Goal: Task Accomplishment & Management: Manage account settings

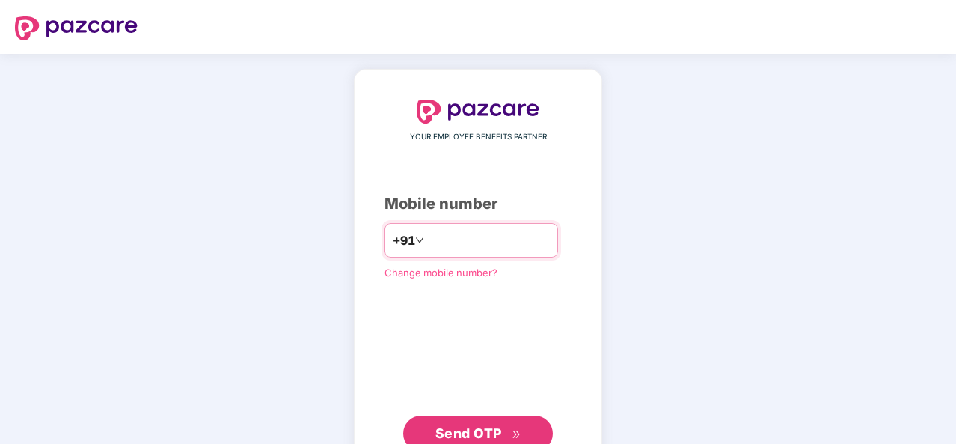
click at [449, 240] on input "number" at bounding box center [488, 240] width 123 height 24
type input "**********"
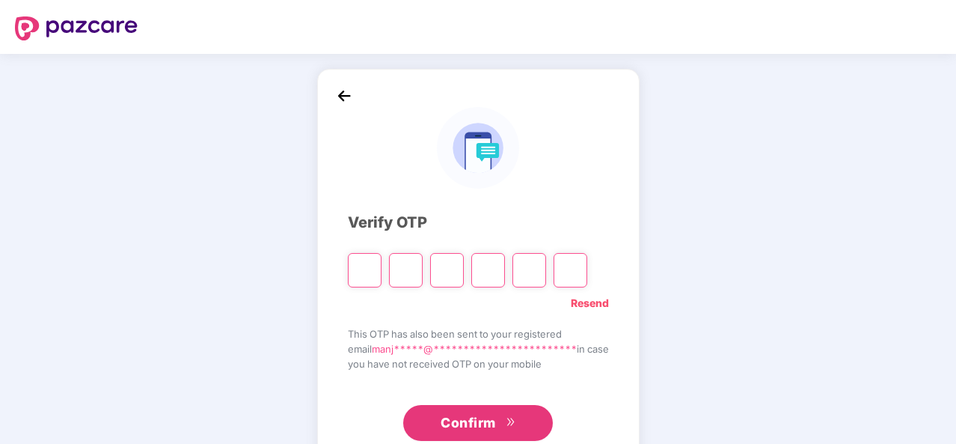
type input "*"
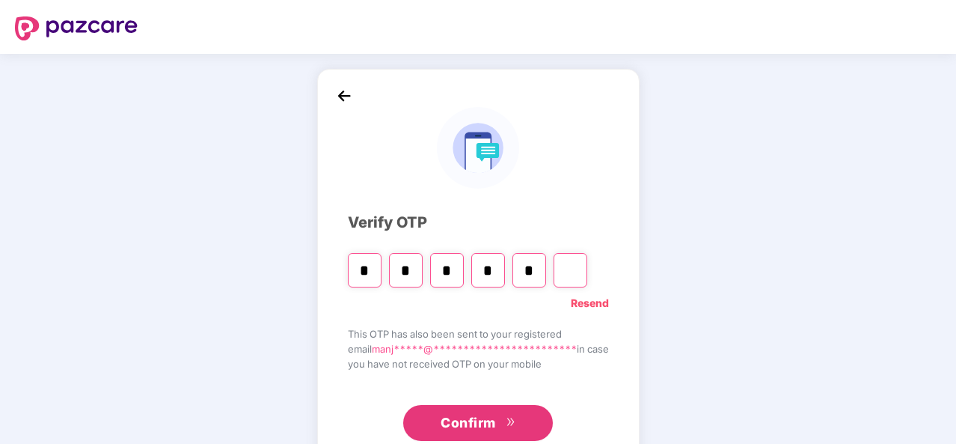
type input "*"
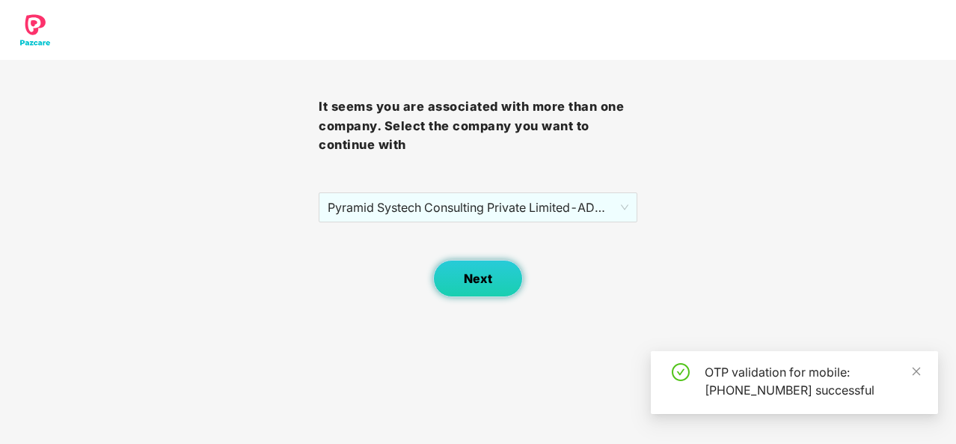
click at [477, 283] on span "Next" at bounding box center [478, 279] width 28 height 14
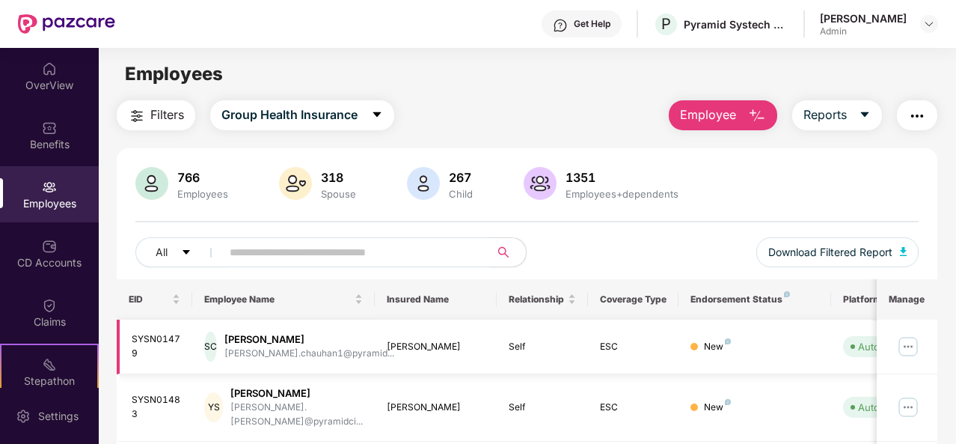
click at [911, 343] on img at bounding box center [909, 347] width 24 height 24
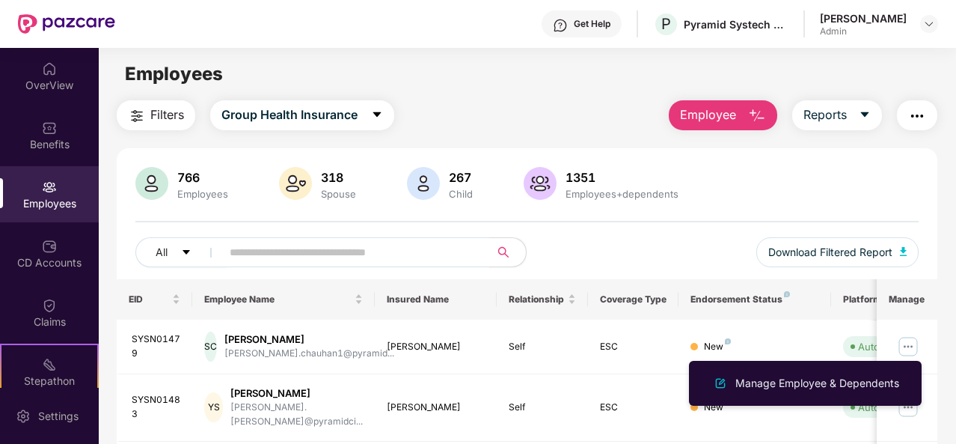
click at [808, 200] on div "766 Employees 318 Spouse 267 Child 1351 Employees+dependents" at bounding box center [527, 185] width 784 height 36
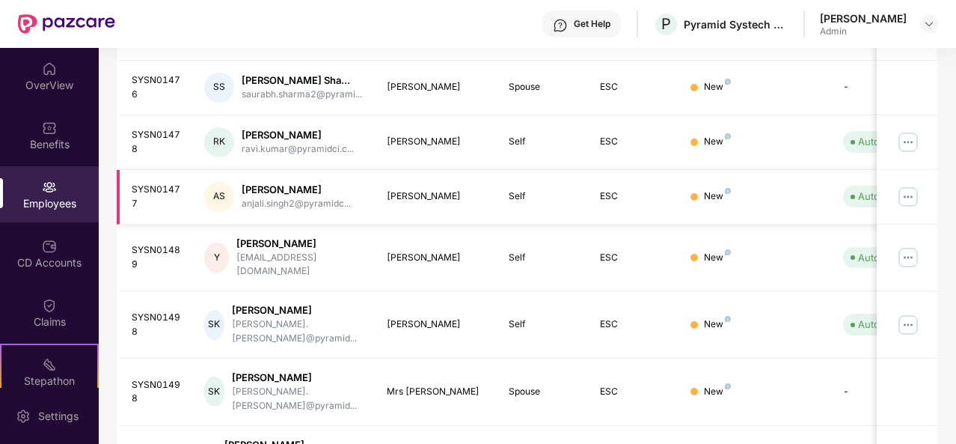
scroll to position [498, 0]
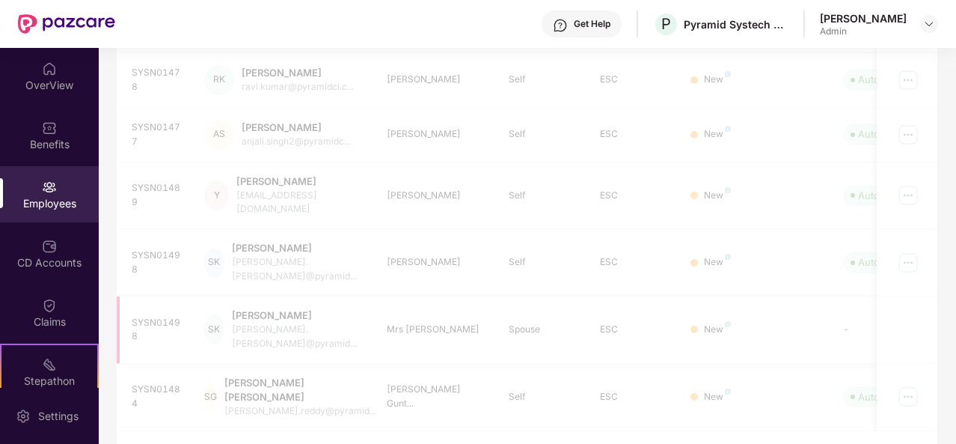
scroll to position [472, 0]
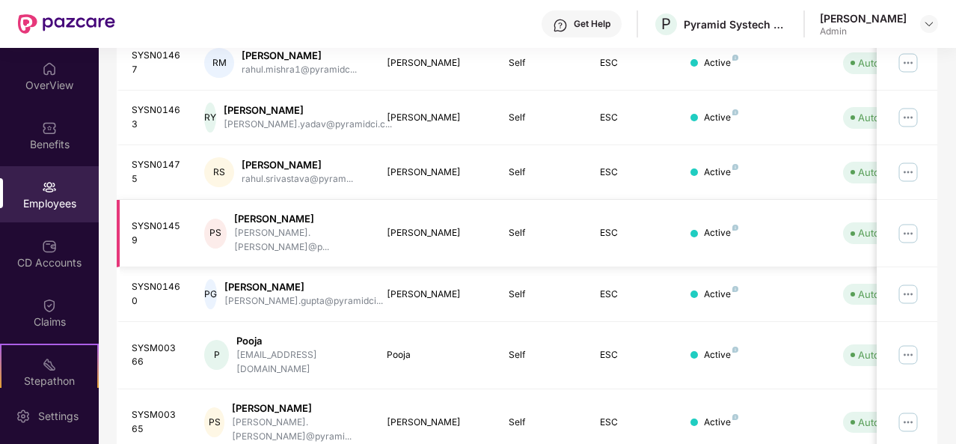
click at [912, 222] on img at bounding box center [909, 234] width 24 height 24
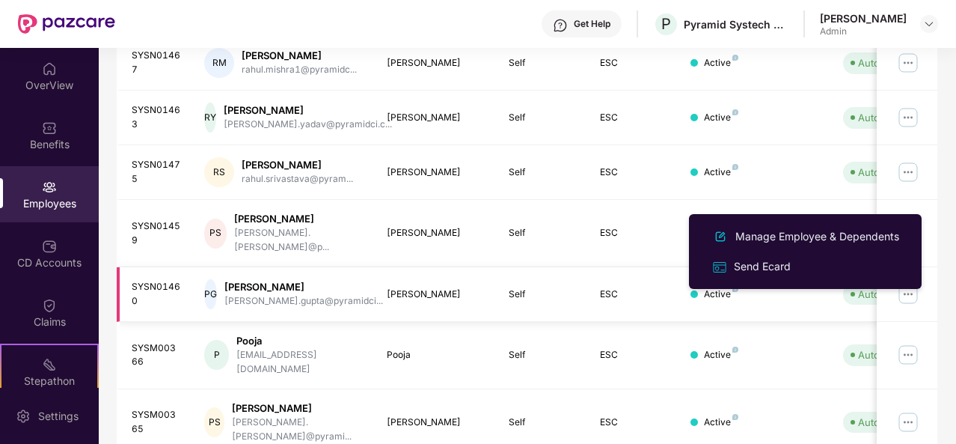
click at [290, 280] on div "[PERSON_NAME]" at bounding box center [304, 287] width 159 height 14
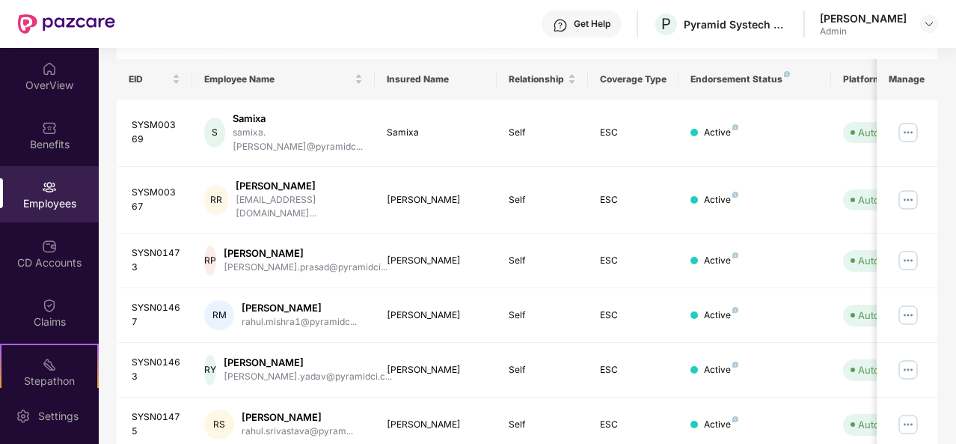
scroll to position [0, 0]
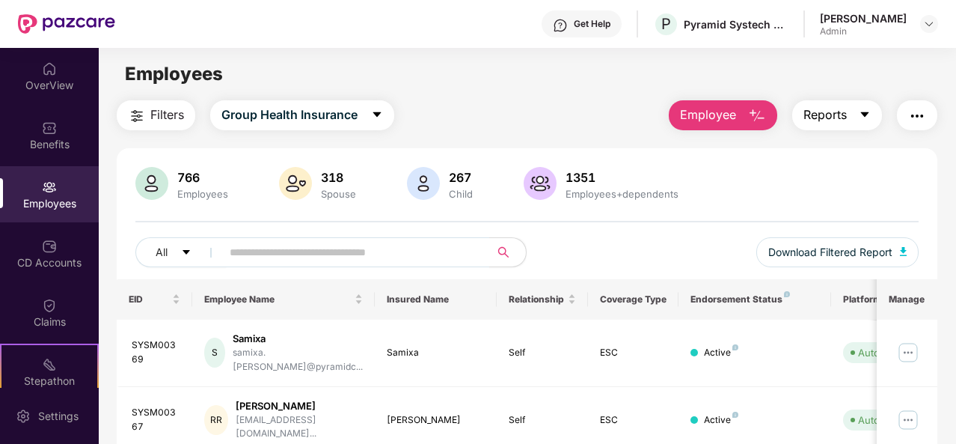
click at [873, 112] on button "Reports" at bounding box center [838, 115] width 90 height 30
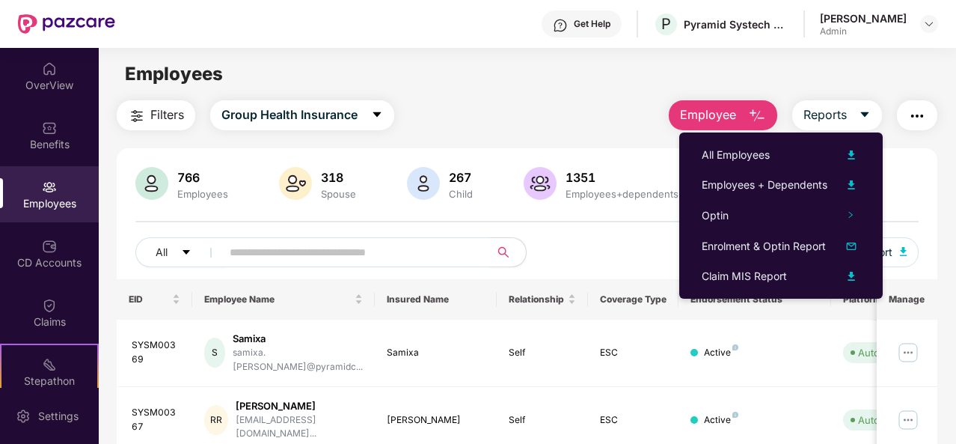
drag, startPoint x: 722, startPoint y: 109, endPoint x: 731, endPoint y: 114, distance: 10.4
click at [727, 112] on span "Employee" at bounding box center [708, 115] width 56 height 19
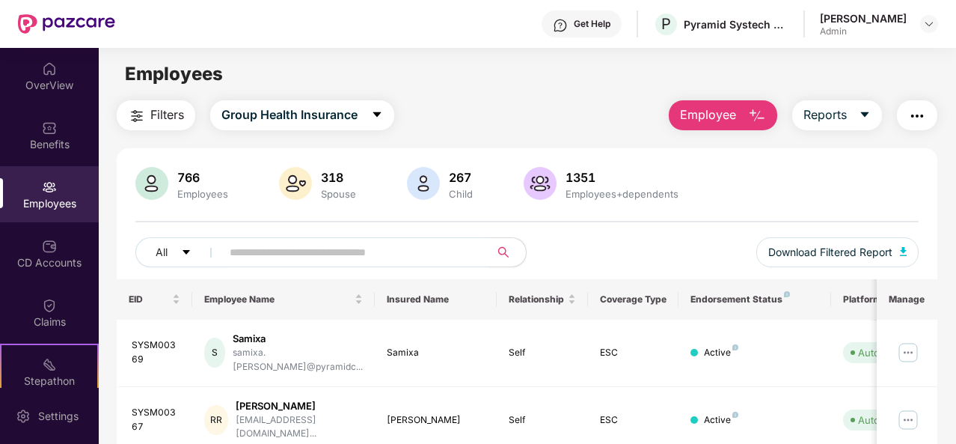
click at [917, 117] on img "button" at bounding box center [918, 116] width 18 height 18
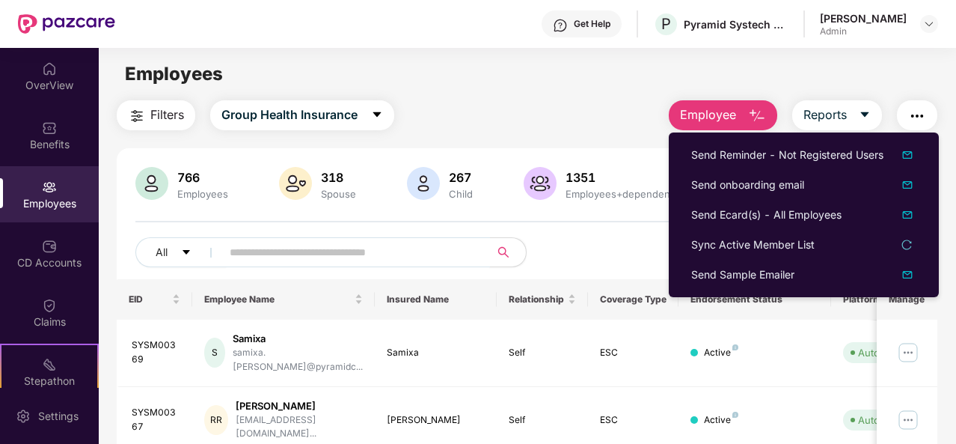
click at [385, 237] on span at bounding box center [351, 252] width 278 height 30
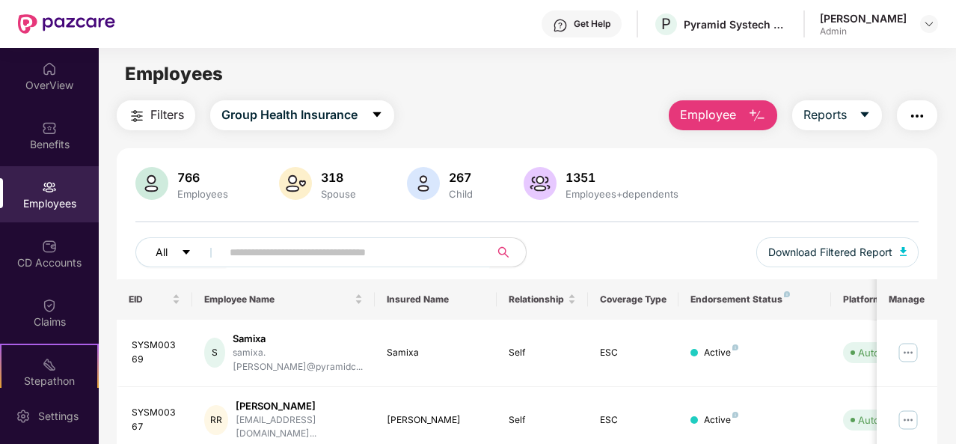
click at [185, 251] on icon "caret-down" at bounding box center [186, 252] width 7 height 4
click at [788, 177] on div "766 Employees 318 Spouse 267 Child 1351 Employees+dependents" at bounding box center [527, 185] width 784 height 36
click at [866, 112] on icon "caret-down" at bounding box center [865, 115] width 12 height 12
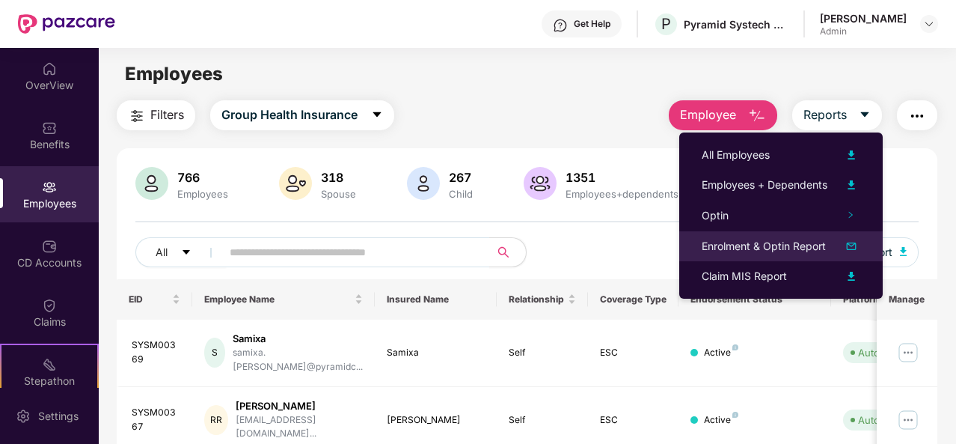
click at [759, 240] on div "Enrolment & Optin Report" at bounding box center [764, 246] width 124 height 16
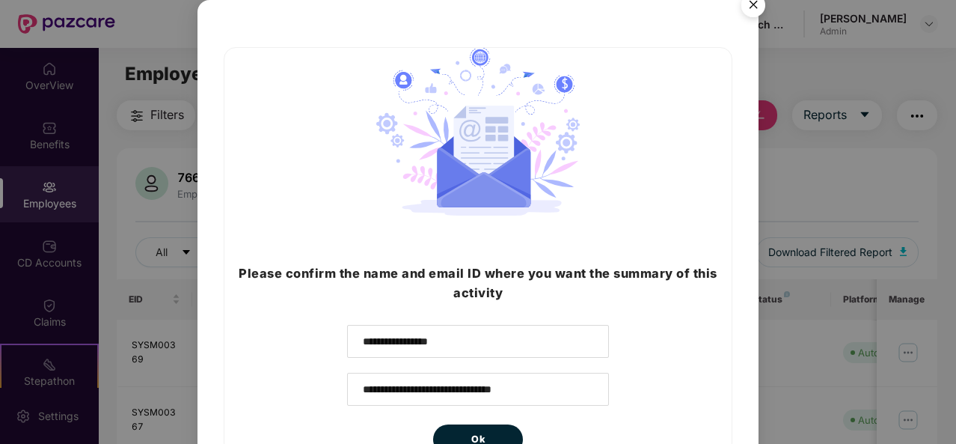
click at [751, 8] on img "Close" at bounding box center [754, 8] width 42 height 42
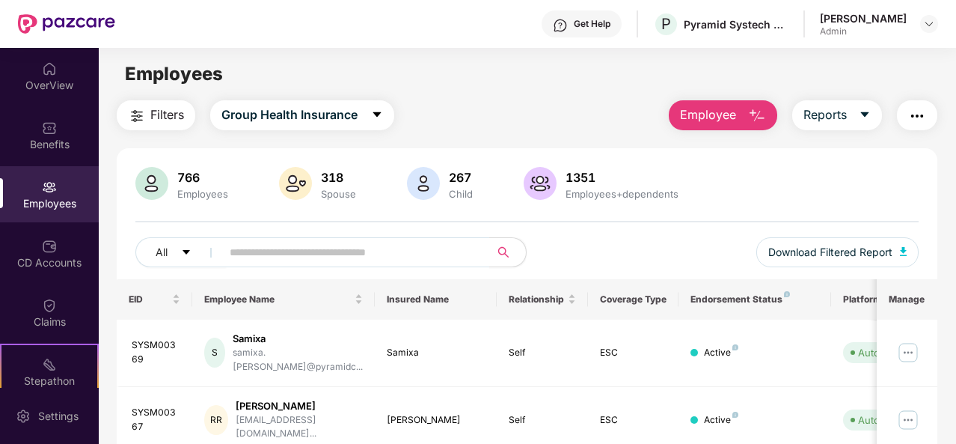
click at [840, 19] on div "[PERSON_NAME]" at bounding box center [863, 18] width 87 height 14
click at [926, 21] on img at bounding box center [929, 24] width 12 height 12
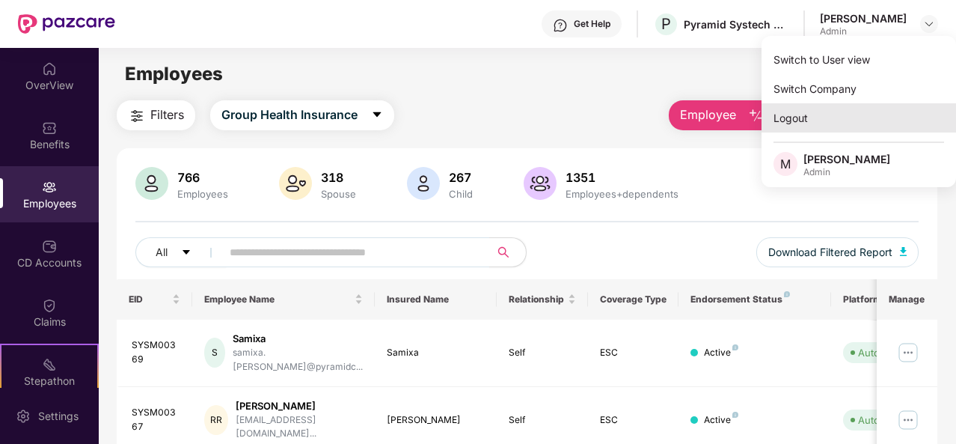
click at [822, 114] on div "Logout" at bounding box center [859, 117] width 195 height 29
